Goal: Information Seeking & Learning: Find specific fact

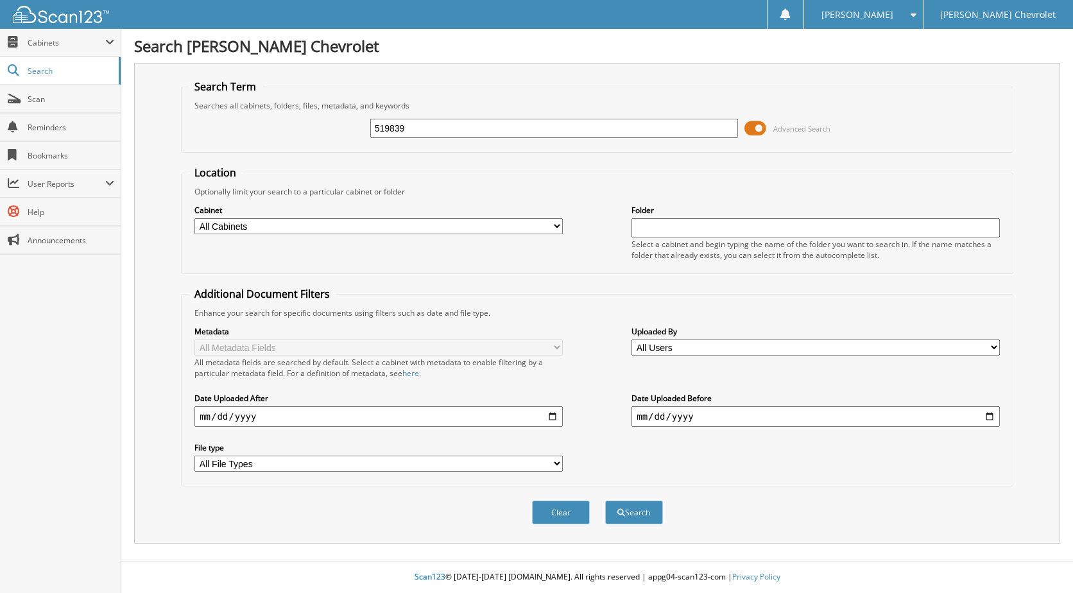
type input "519839"
click at [605, 501] on button "Search" at bounding box center [634, 513] width 58 height 24
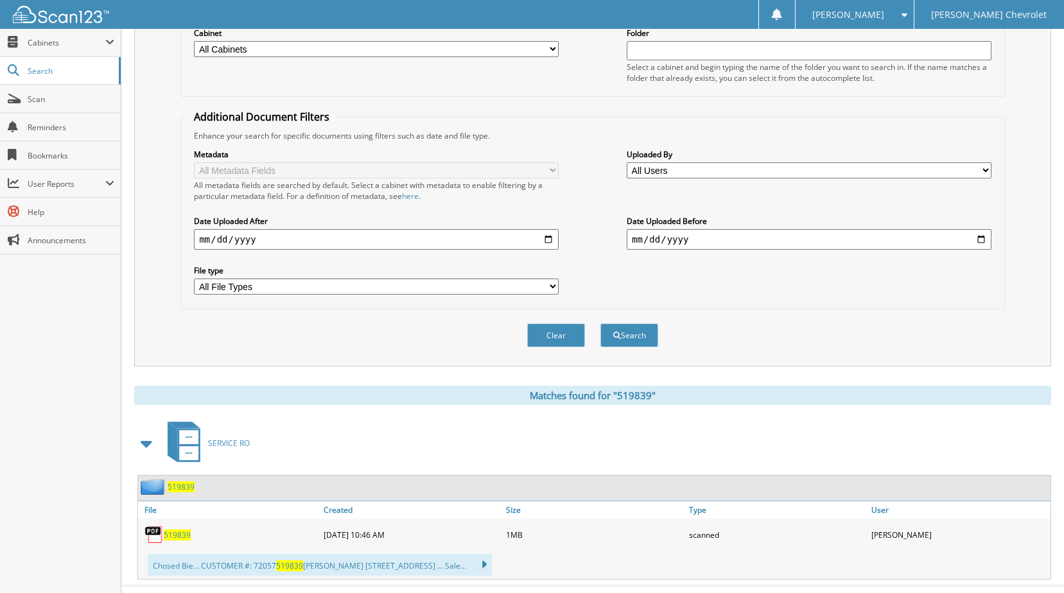
scroll to position [203, 0]
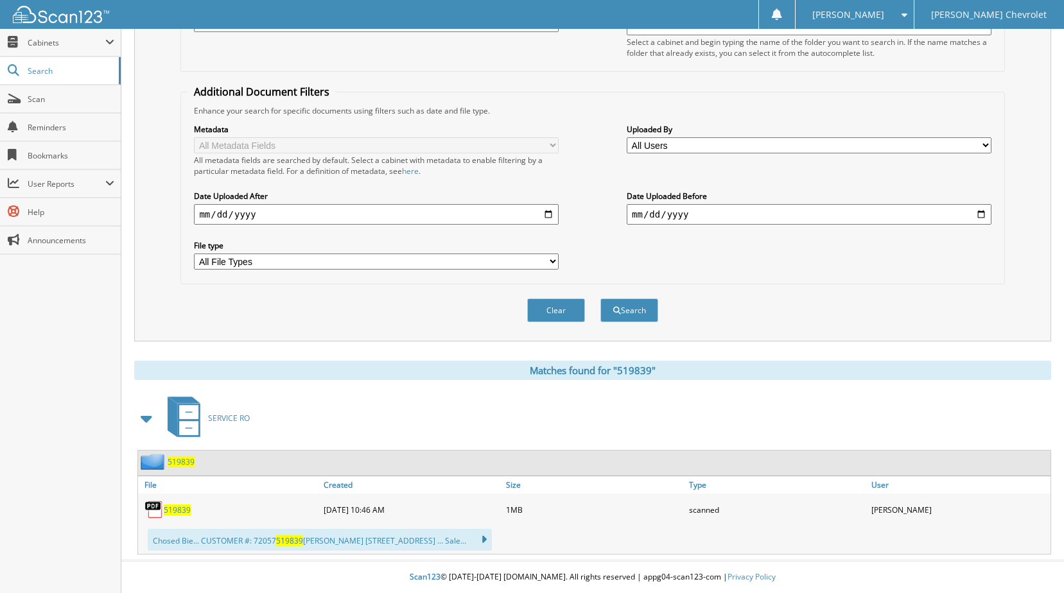
click at [190, 510] on link "519839" at bounding box center [177, 510] width 27 height 11
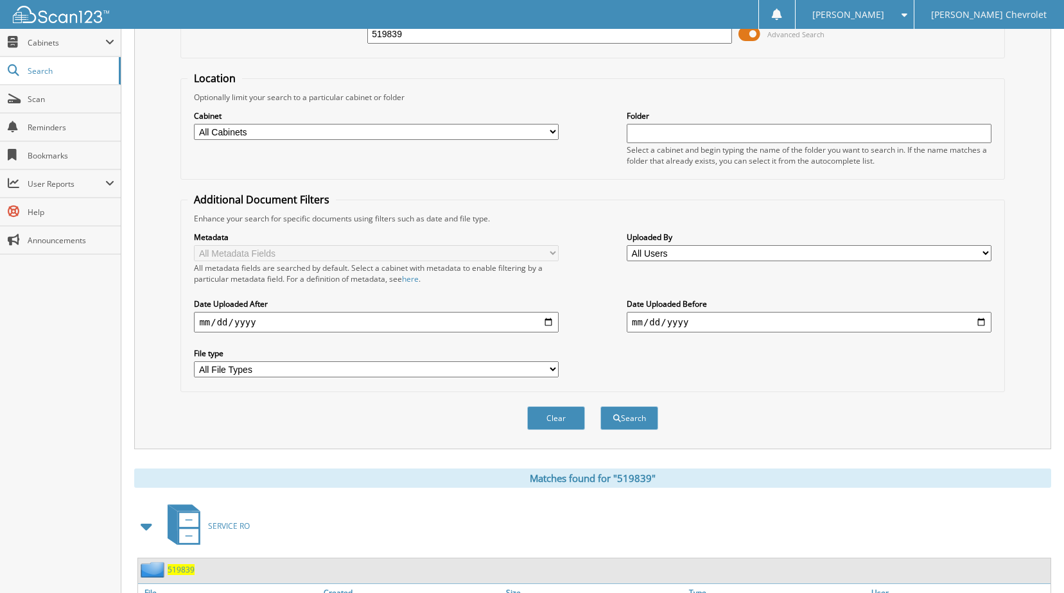
scroll to position [0, 0]
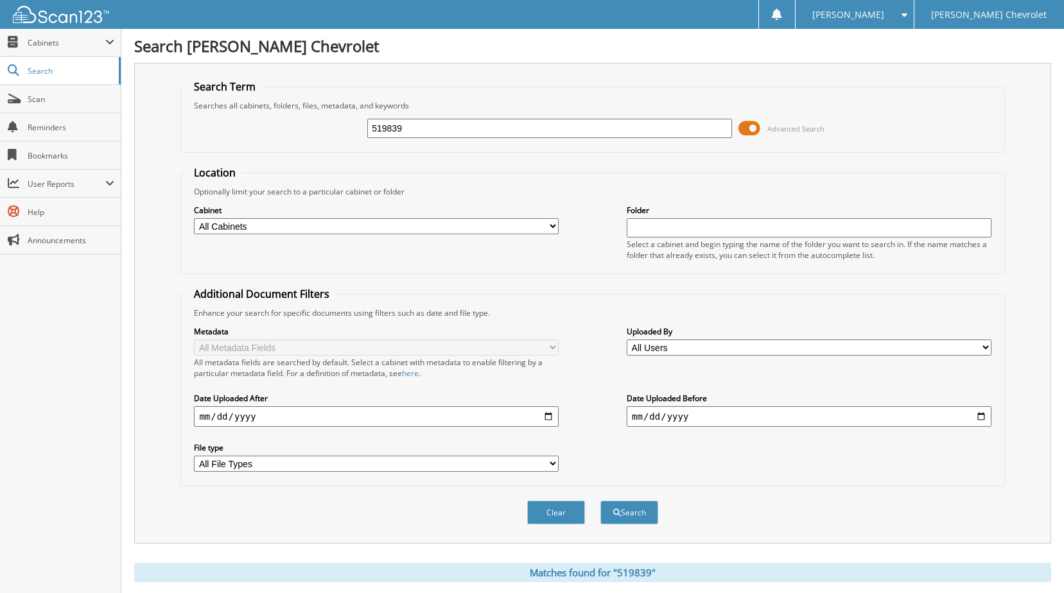
drag, startPoint x: 434, startPoint y: 123, endPoint x: 197, endPoint y: 156, distance: 239.2
click at [193, 154] on form "Search Term Searches all cabinets, folders, files, metadata, and keywords 51983…" at bounding box center [592, 309] width 824 height 459
type input "516684"
click at [600, 501] on button "Search" at bounding box center [629, 513] width 58 height 24
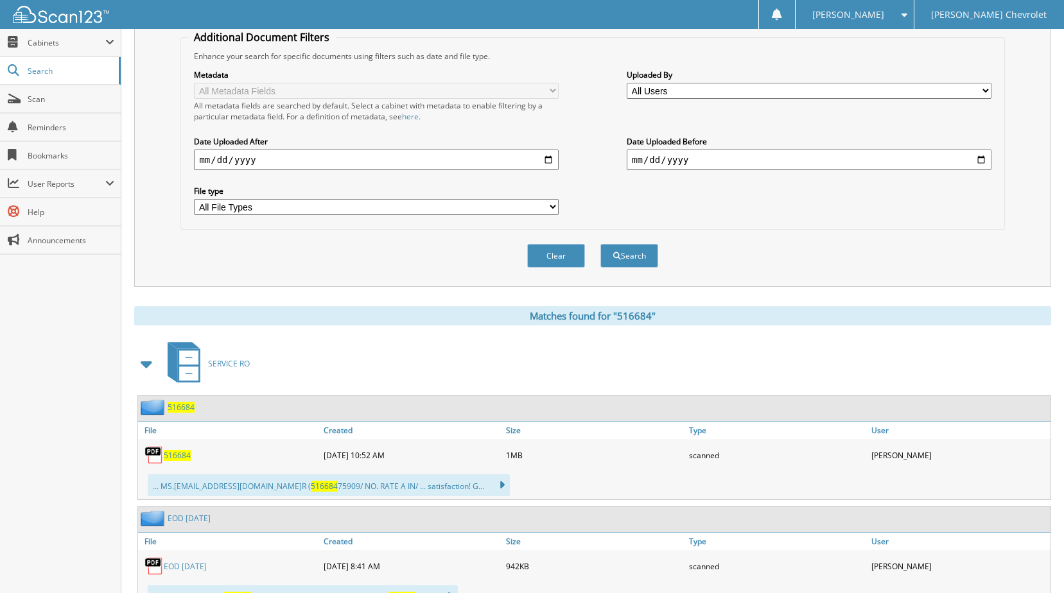
scroll to position [418, 0]
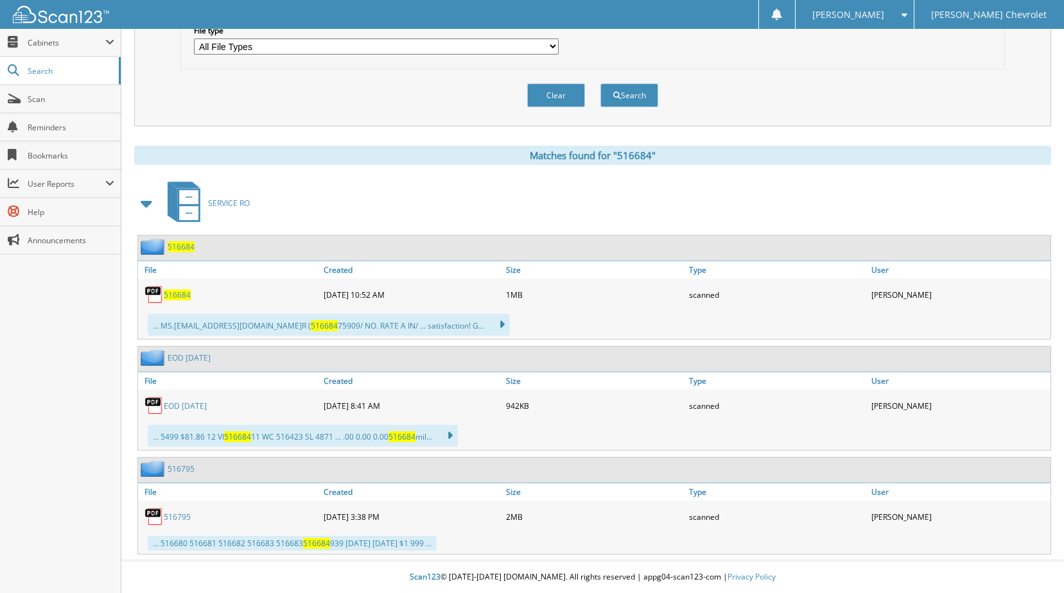
click at [168, 294] on span "516684" at bounding box center [177, 295] width 27 height 11
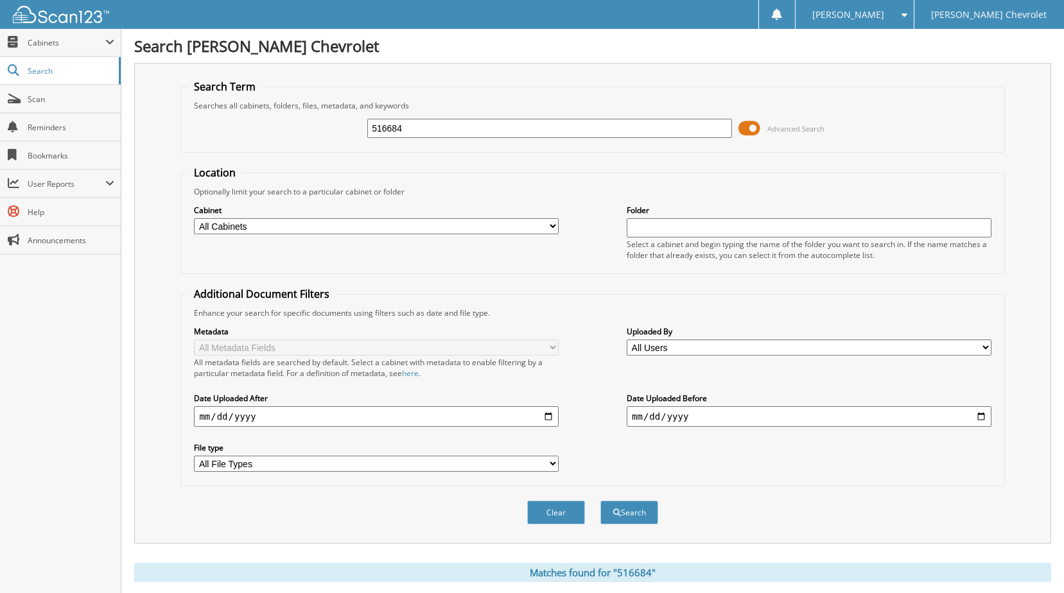
drag, startPoint x: 433, startPoint y: 125, endPoint x: 214, endPoint y: 172, distance: 224.0
click at [216, 172] on form "Search Term Searches all cabinets, folders, files, metadata, and keywords 51668…" at bounding box center [592, 309] width 824 height 459
type input "519839"
click at [600, 501] on button "Search" at bounding box center [629, 513] width 58 height 24
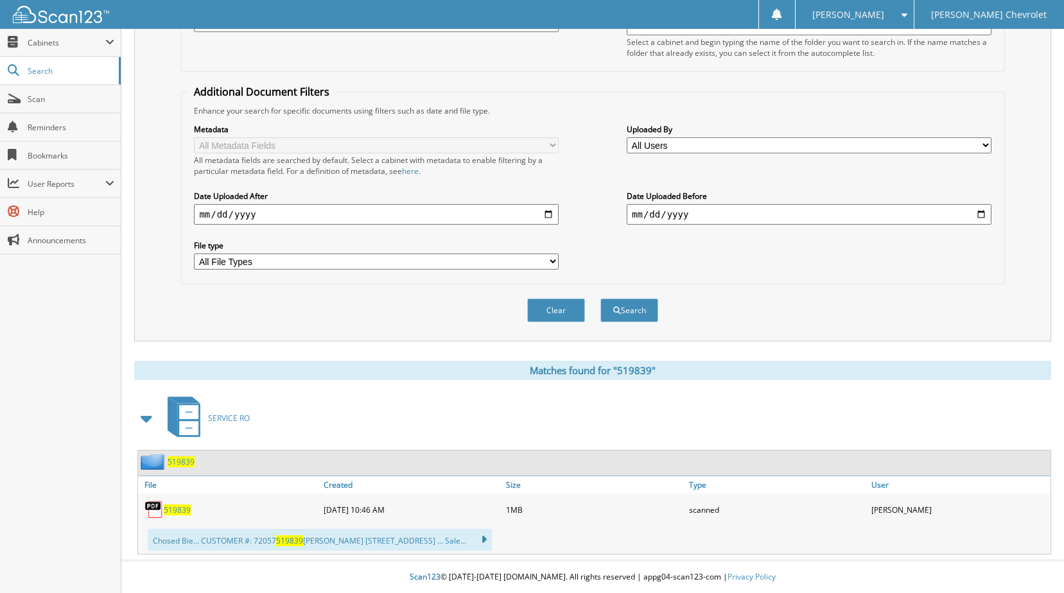
click at [182, 505] on span "519839" at bounding box center [177, 510] width 27 height 11
click at [1024, 66] on div "Search Term Searches all cabinets, folders, files, metadata, and keywords 51983…" at bounding box center [592, 101] width 917 height 481
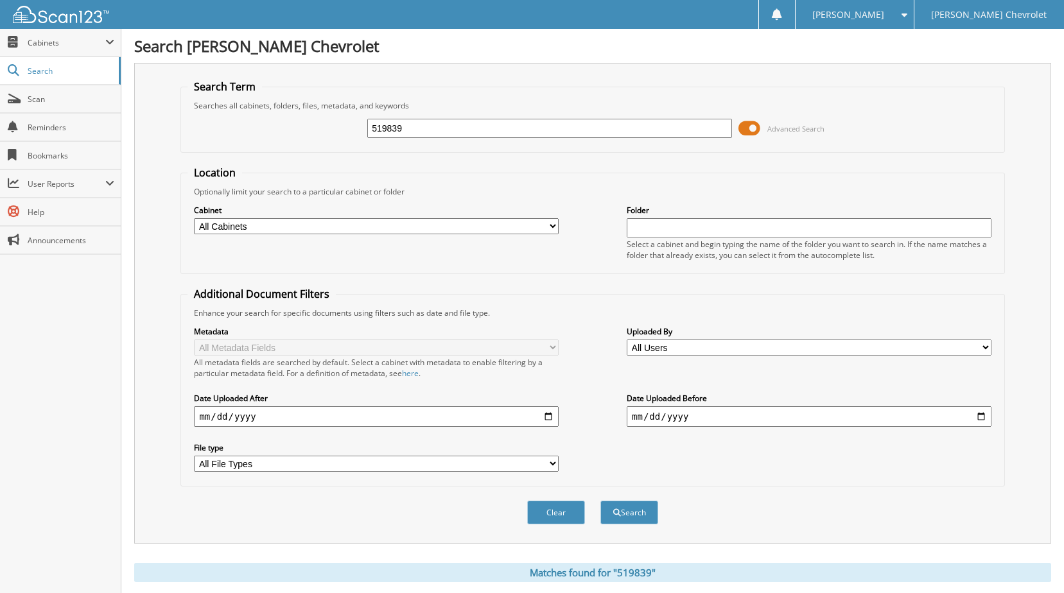
drag, startPoint x: 422, startPoint y: 128, endPoint x: 253, endPoint y: 151, distance: 170.4
click at [276, 146] on fieldset "Search Term Searches all cabinets, folders, files, metadata, and keywords 51983…" at bounding box center [592, 116] width 824 height 73
type input "514762"
click at [600, 501] on button "Search" at bounding box center [629, 513] width 58 height 24
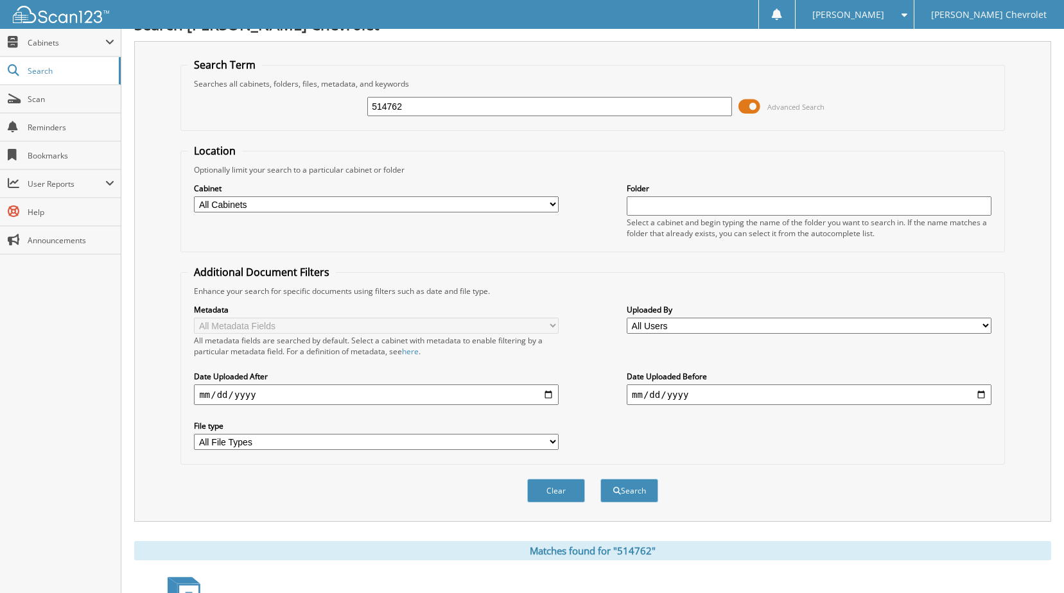
scroll to position [307, 0]
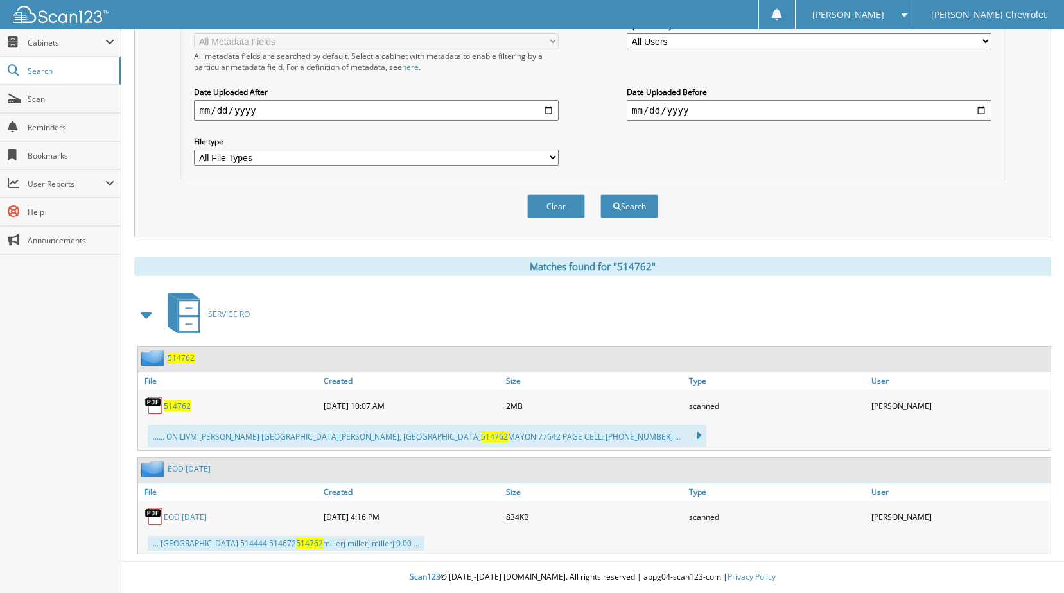
click at [173, 404] on span "514762" at bounding box center [177, 406] width 27 height 11
click at [164, 401] on link "514762" at bounding box center [177, 406] width 27 height 11
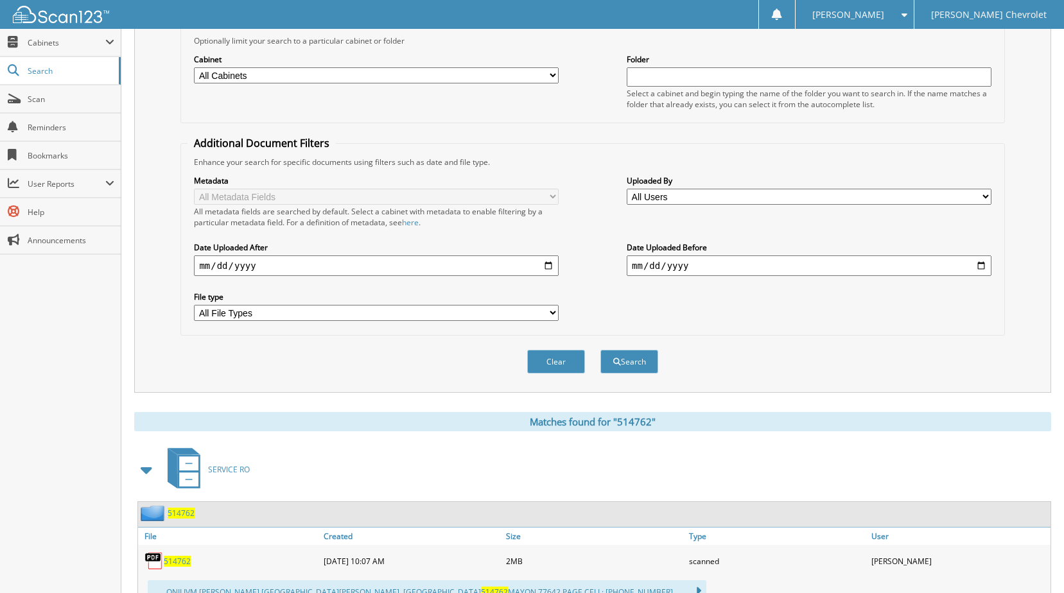
scroll to position [0, 0]
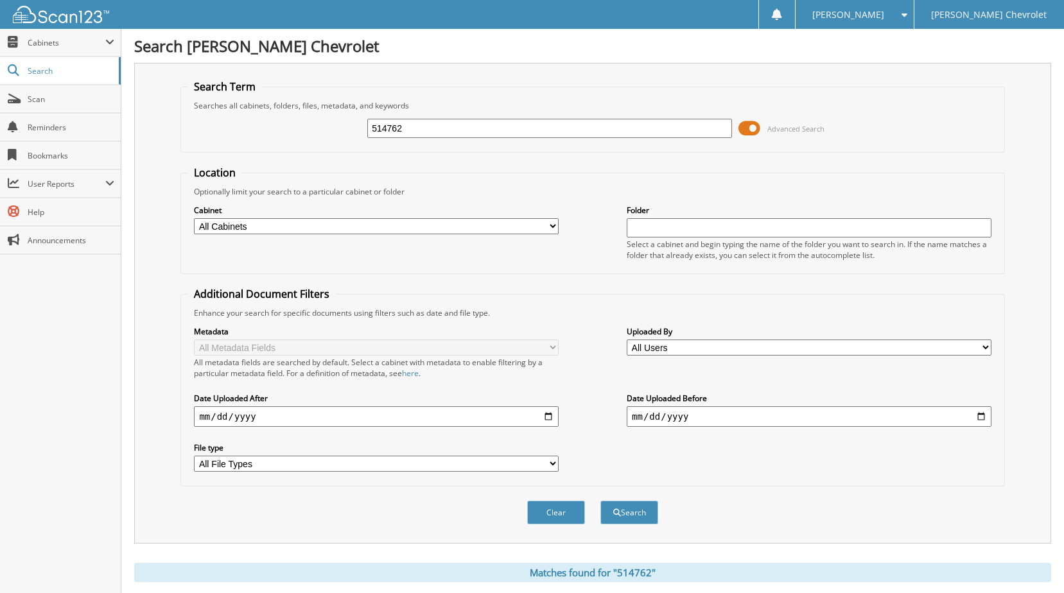
drag, startPoint x: 422, startPoint y: 129, endPoint x: 299, endPoint y: 161, distance: 128.0
click at [302, 160] on form "Search Term Searches all cabinets, folders, files, metadata, and keywords 51476…" at bounding box center [592, 309] width 824 height 459
type input "514247"
click at [600, 501] on button "Search" at bounding box center [629, 513] width 58 height 24
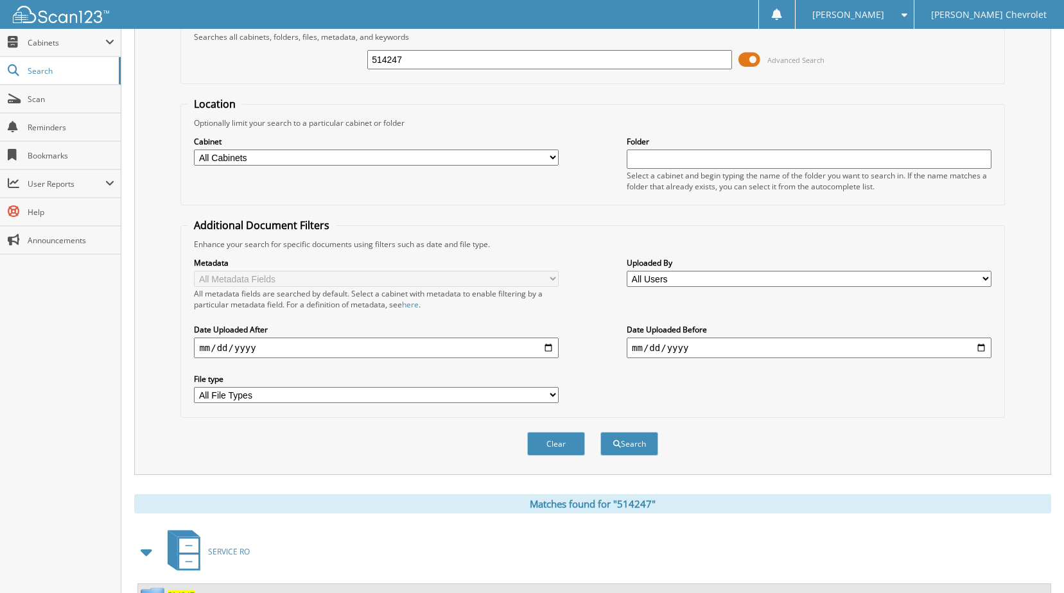
scroll to position [203, 0]
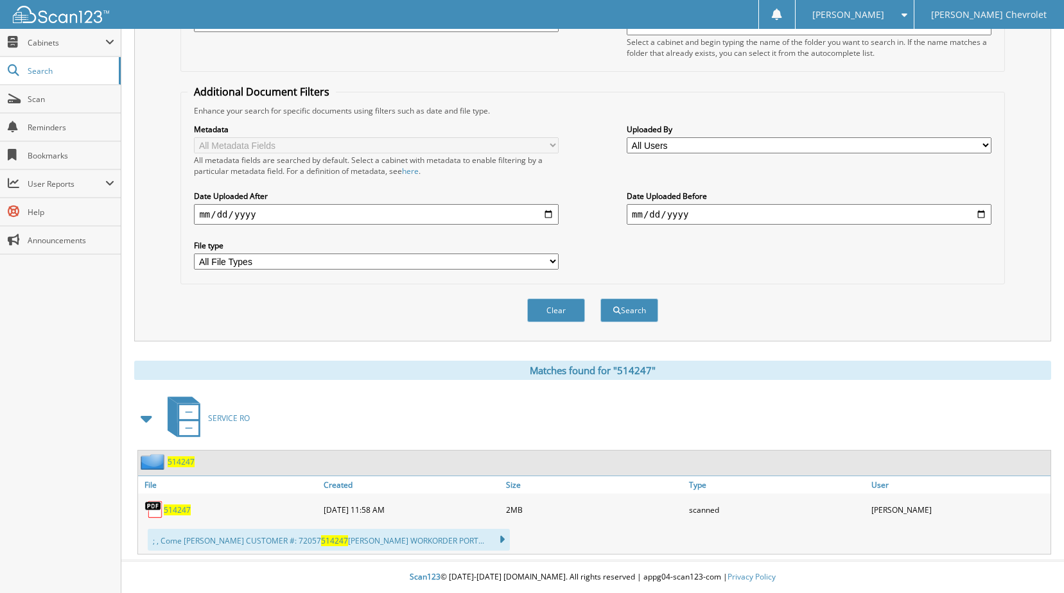
click at [171, 507] on span "514247" at bounding box center [177, 510] width 27 height 11
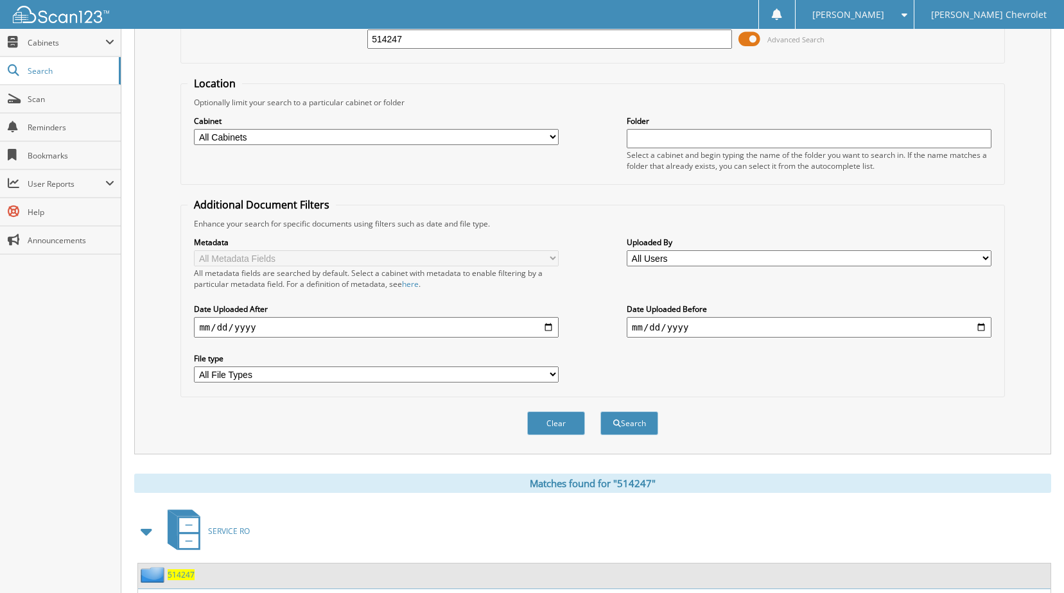
scroll to position [0, 0]
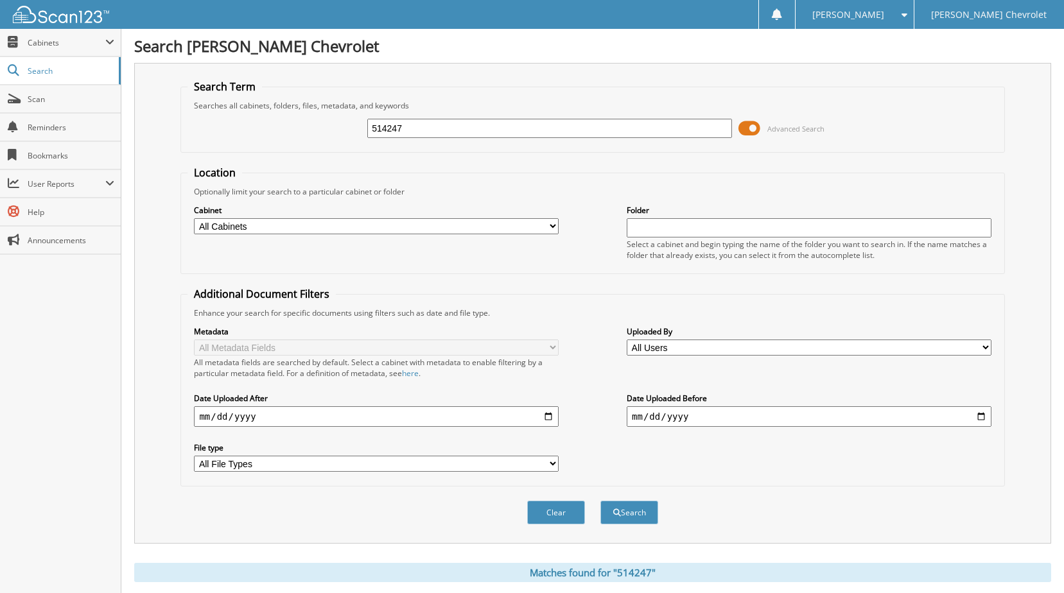
drag, startPoint x: 441, startPoint y: 130, endPoint x: 15, endPoint y: 171, distance: 428.3
click at [15, 171] on body "[PERSON_NAME] Settings Logout [PERSON_NAME] Chevrolet Close Cabinets My Company…" at bounding box center [532, 397] width 1064 height 795
type input "513922"
click at [600, 501] on button "Search" at bounding box center [629, 513] width 58 height 24
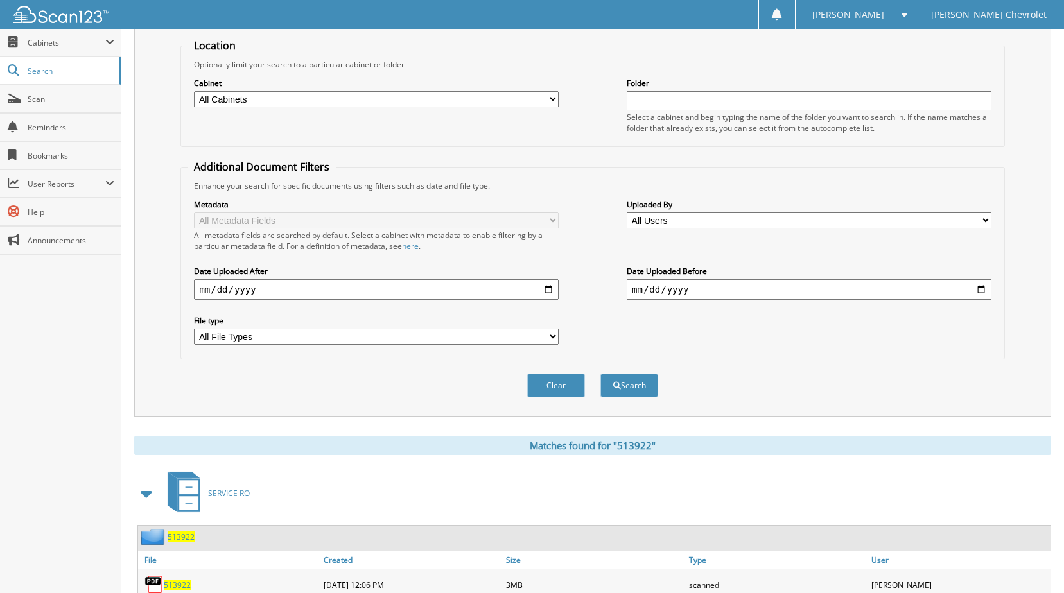
scroll to position [257, 0]
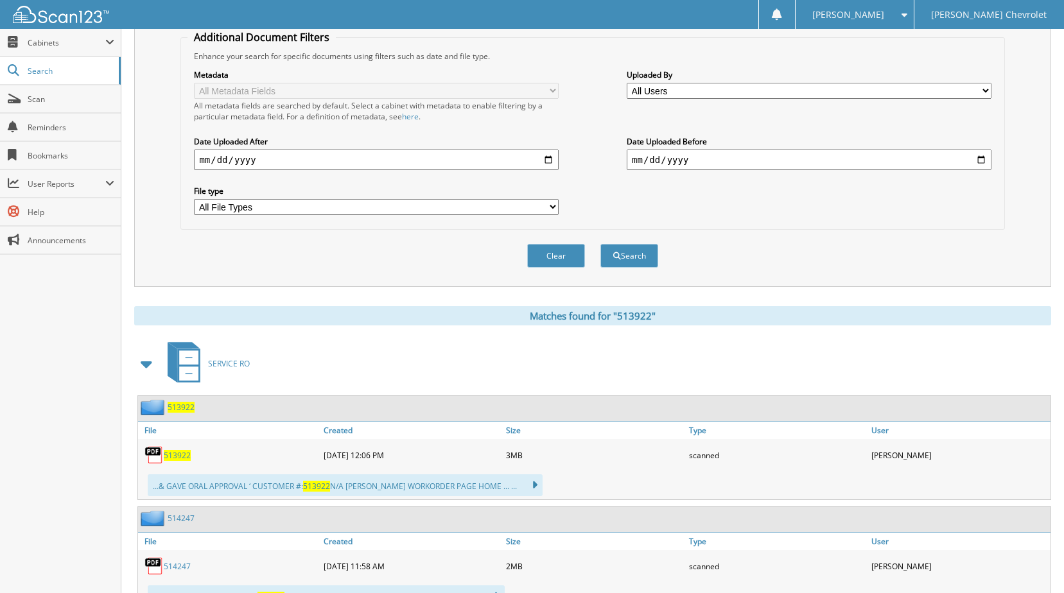
click at [182, 455] on span "513922" at bounding box center [177, 455] width 27 height 11
